Goal: Complete application form

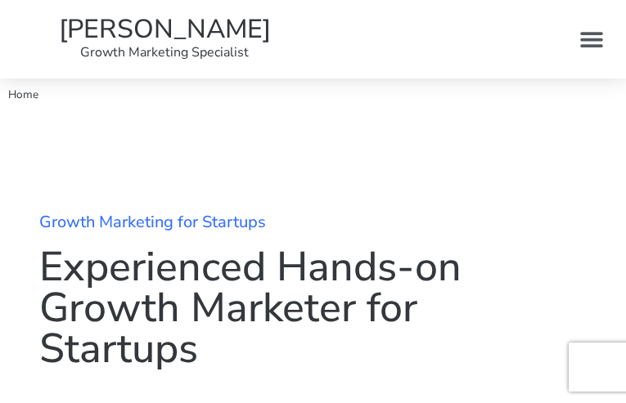
type input "cFvDPXqSJxYPMZ"
type input "[EMAIL_ADDRESS][DOMAIN_NAME]"
type input "nUuLpOzNFuVQvY"
checkbox input "true"
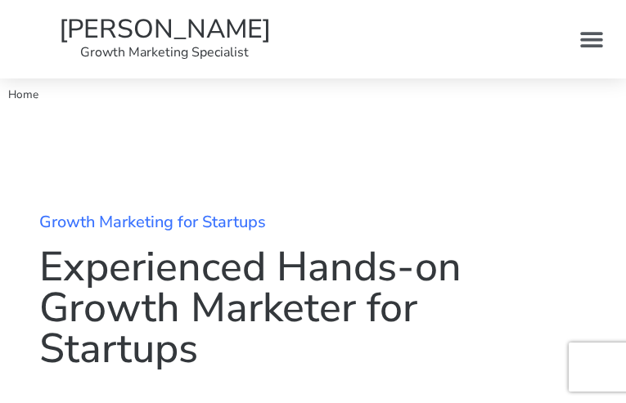
checkbox input "true"
checkbox input "false"
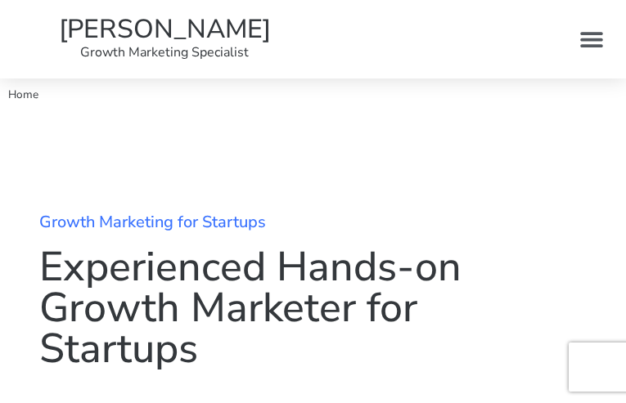
checkbox input "false"
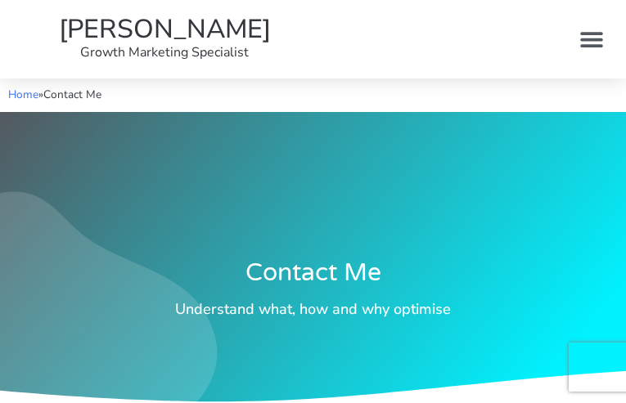
type input "PzjRZlHyZHYV"
type input "[EMAIL_ADDRESS][DOMAIN_NAME]"
type input "KHAIzqFMHcPFRELu"
type input "YsCQDJJZcy"
type input "PhJuAlLYdiuMd"
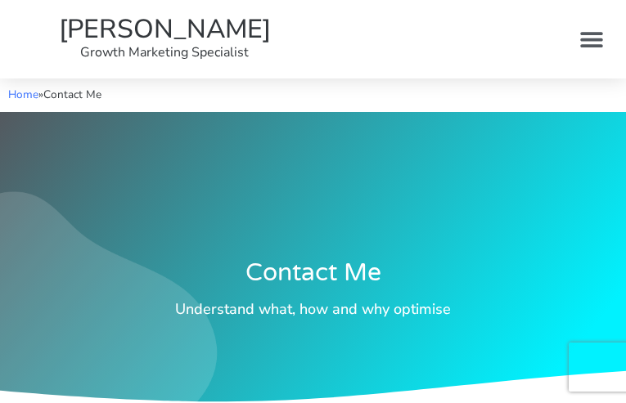
checkbox input "false"
type input "IvStkICf"
type input "[EMAIL_ADDRESS][DOMAIN_NAME]"
type input "CuoByWeXrHHY"
checkbox input "false"
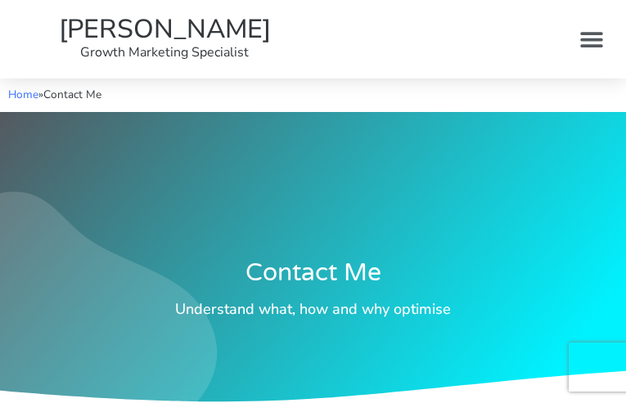
checkbox input "false"
checkbox input "true"
checkbox input "false"
checkbox input "true"
checkbox input "false"
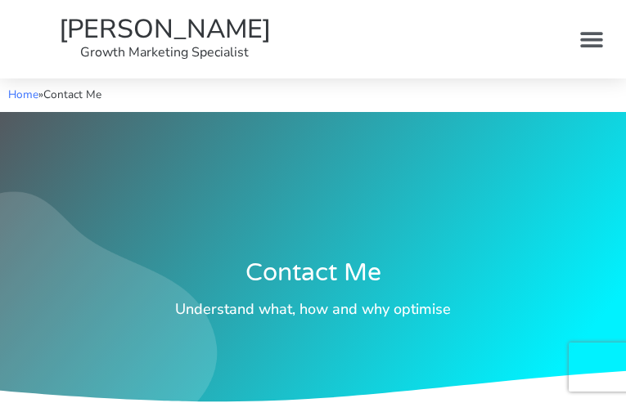
checkbox input "false"
checkbox input "true"
checkbox input "false"
checkbox input "true"
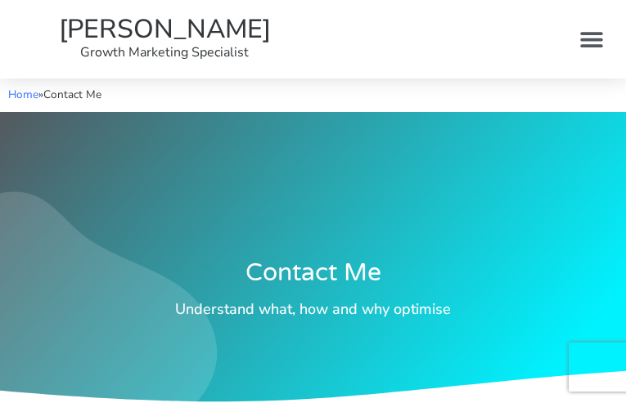
checkbox input "false"
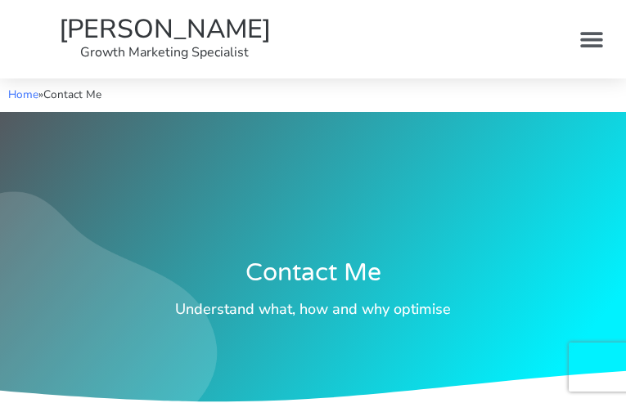
checkbox input "false"
